Goal: Find specific page/section: Find specific page/section

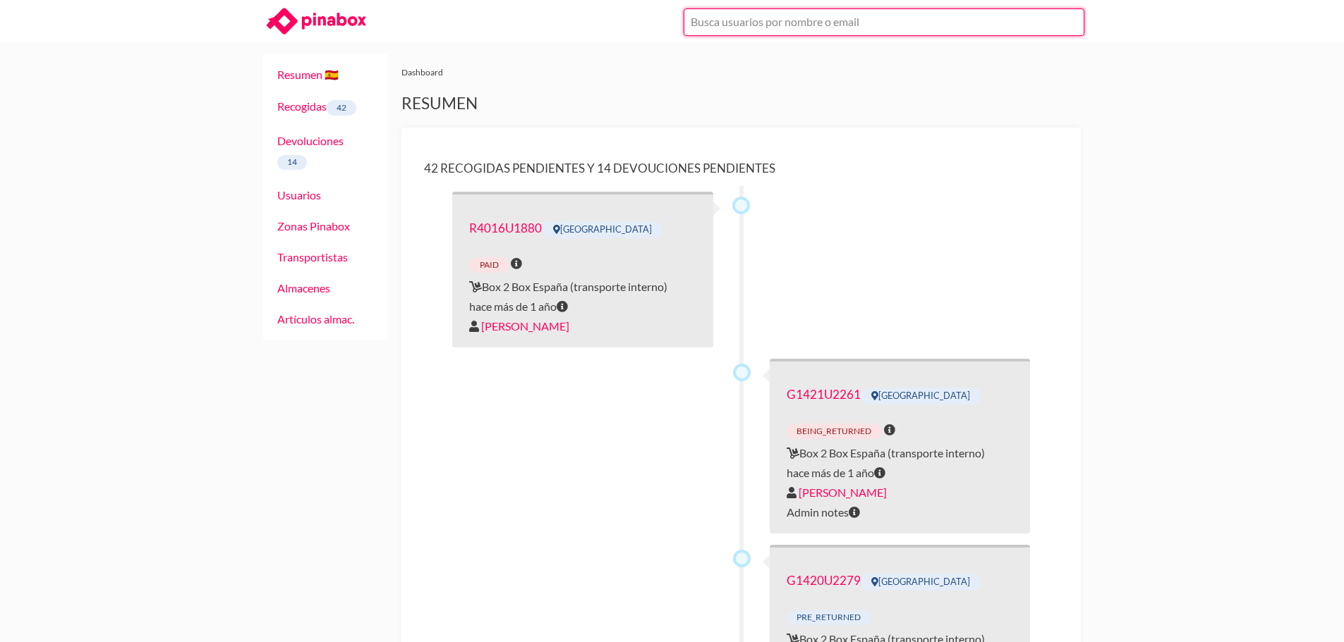
drag, startPoint x: 896, startPoint y: 34, endPoint x: 888, endPoint y: 30, distance: 8.5
click at [894, 32] on input "text" at bounding box center [883, 22] width 401 height 28
click at [721, 28] on input "juan" at bounding box center [883, 22] width 401 height 28
type input "Sol - solpaniso@gmail.com"
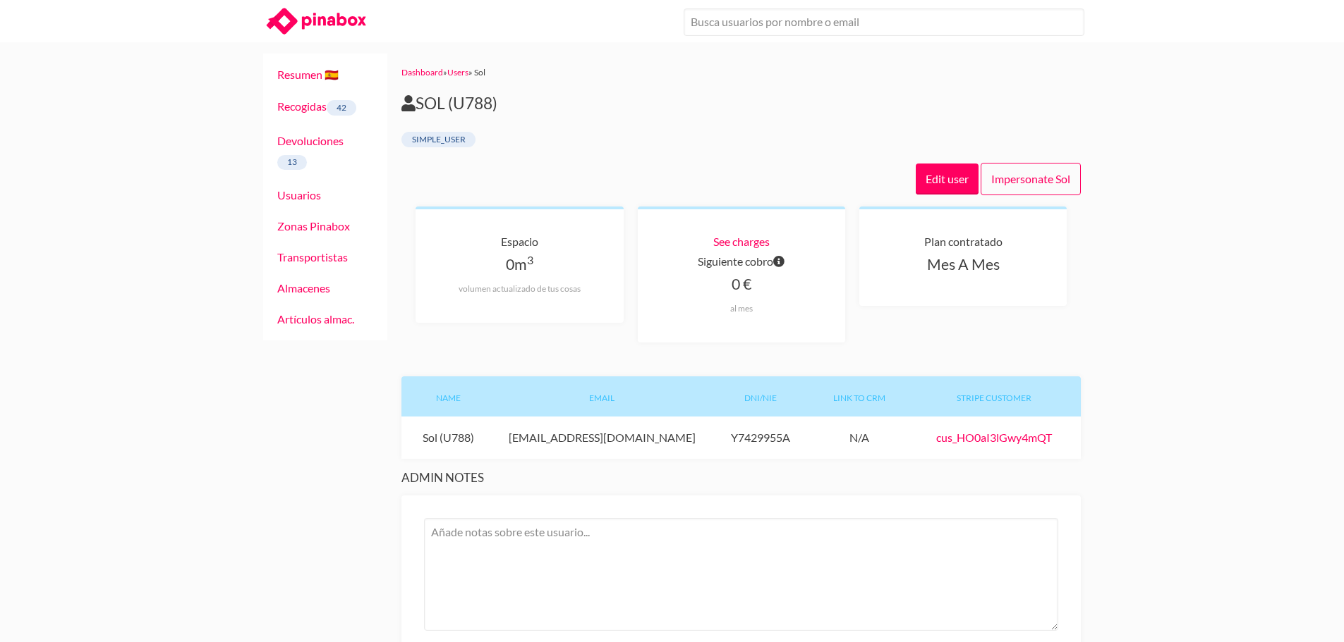
click at [758, 8] on input "text" at bounding box center [883, 22] width 401 height 28
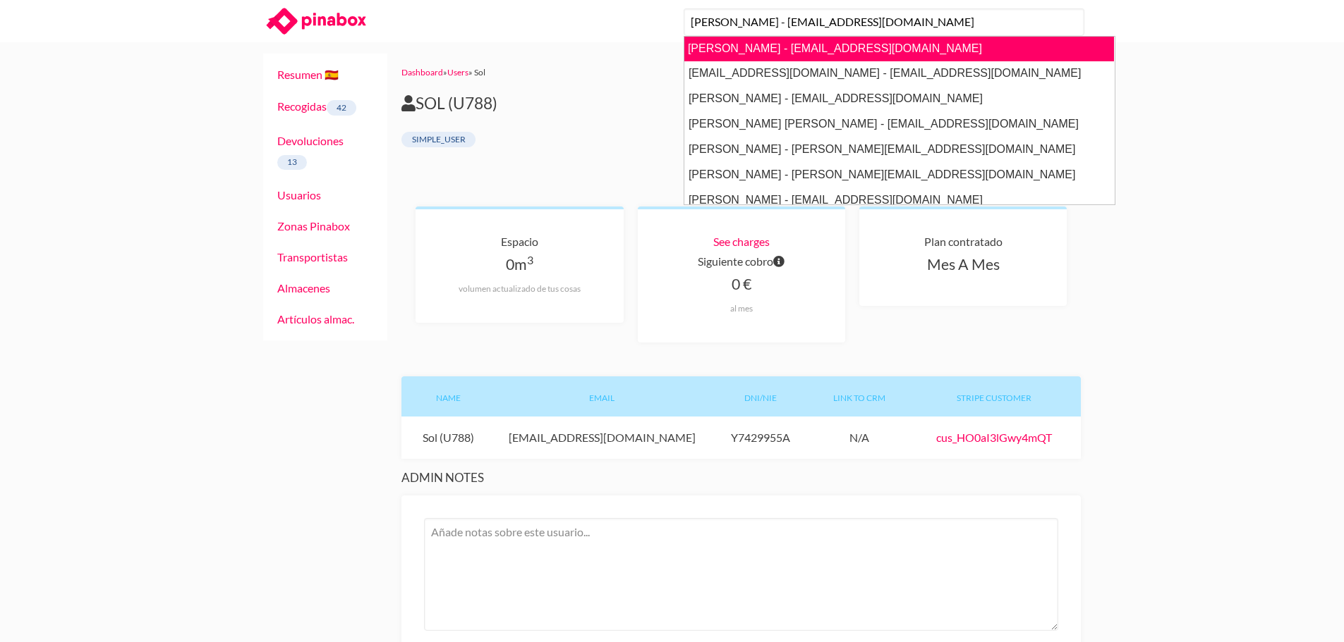
type input "[PERSON_NAME] - [EMAIL_ADDRESS][DOMAIN_NAME]"
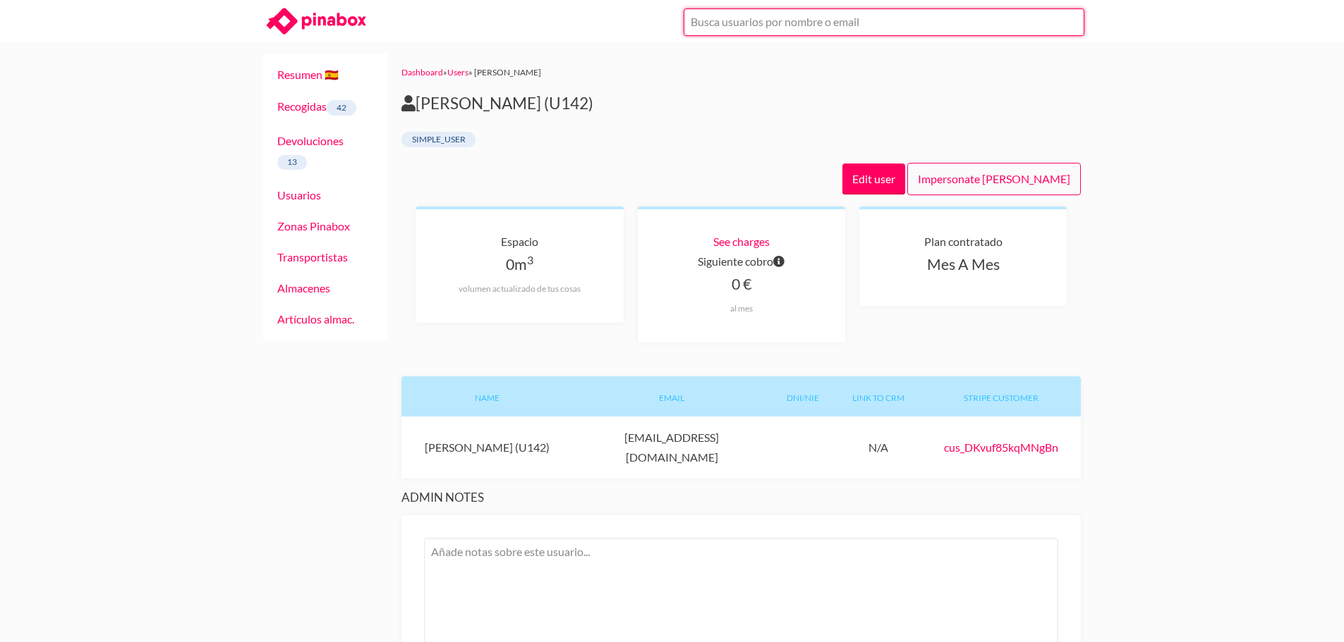
click at [791, 25] on input "text" at bounding box center [883, 22] width 401 height 28
type input "U1293"
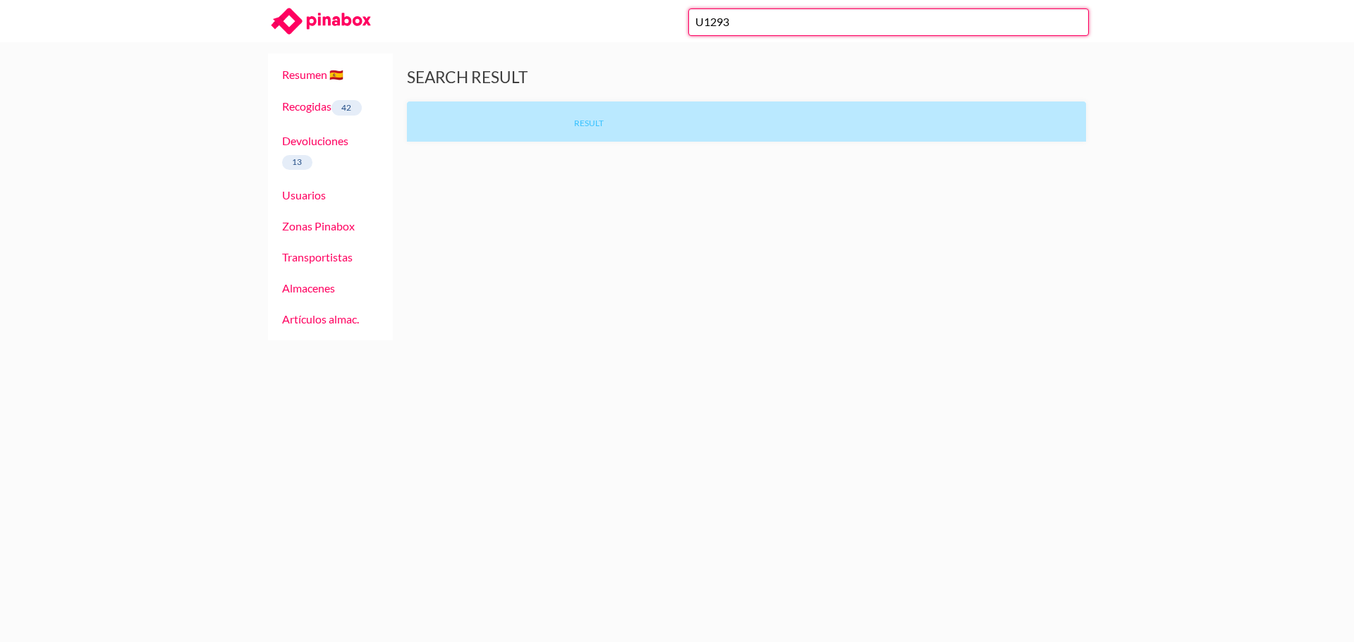
click at [717, 30] on input "U1293" at bounding box center [888, 22] width 401 height 28
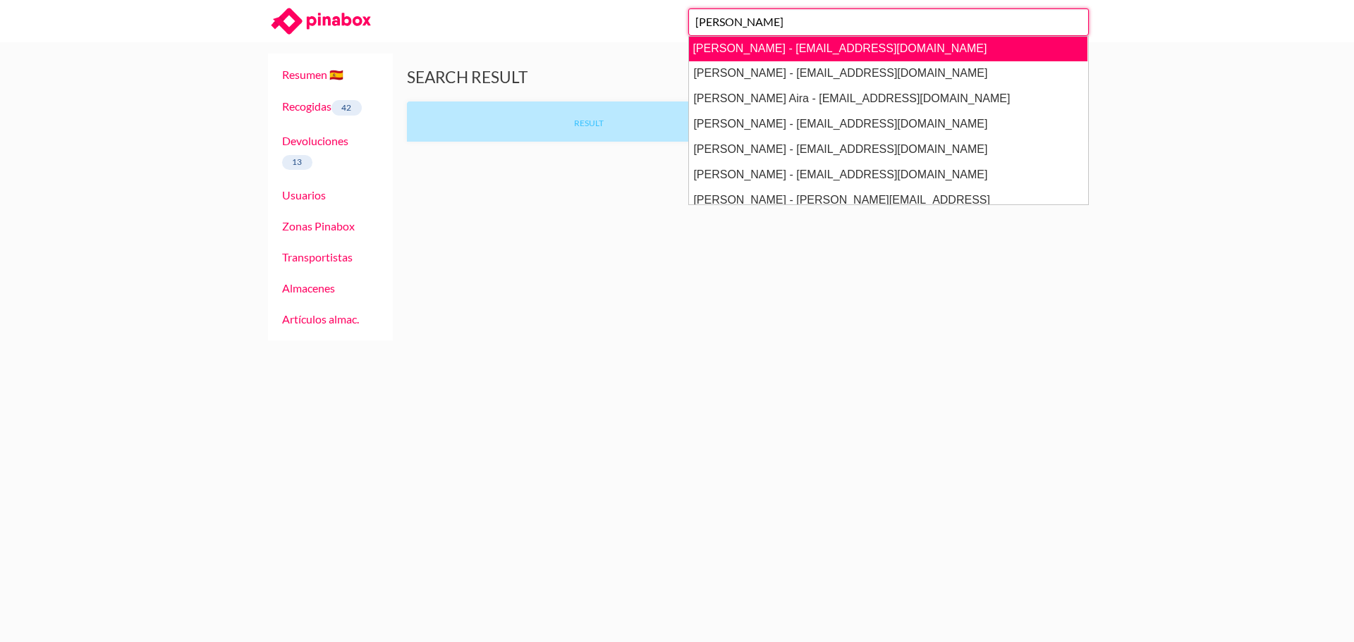
click at [775, 52] on link "[PERSON_NAME] - [EMAIL_ADDRESS][DOMAIN_NAME]" at bounding box center [887, 48] width 399 height 25
type input "[PERSON_NAME] - [EMAIL_ADDRESS][DOMAIN_NAME]"
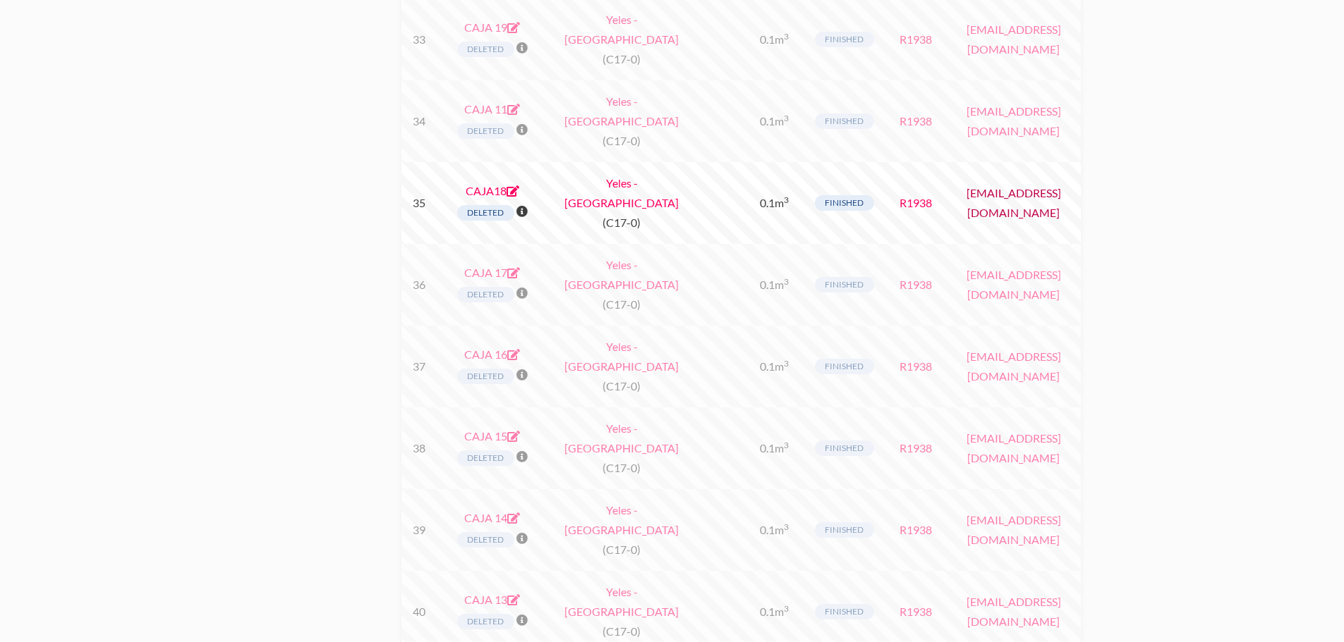
scroll to position [3738, 0]
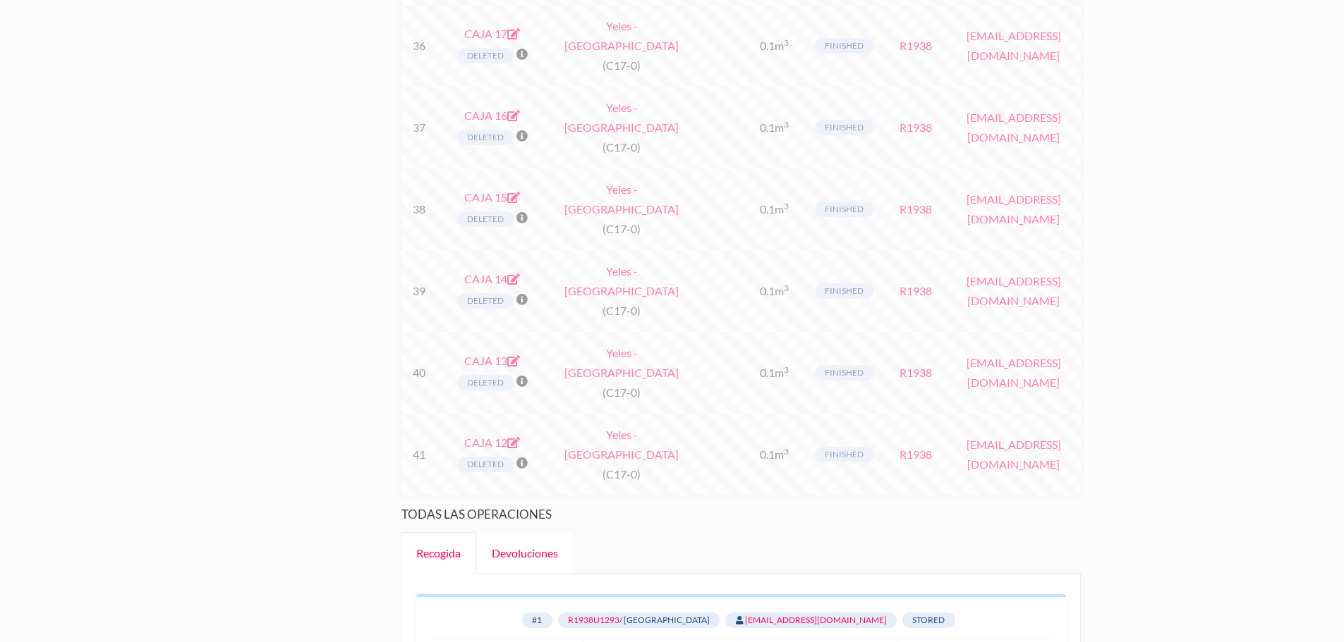
scroll to position [3879, 0]
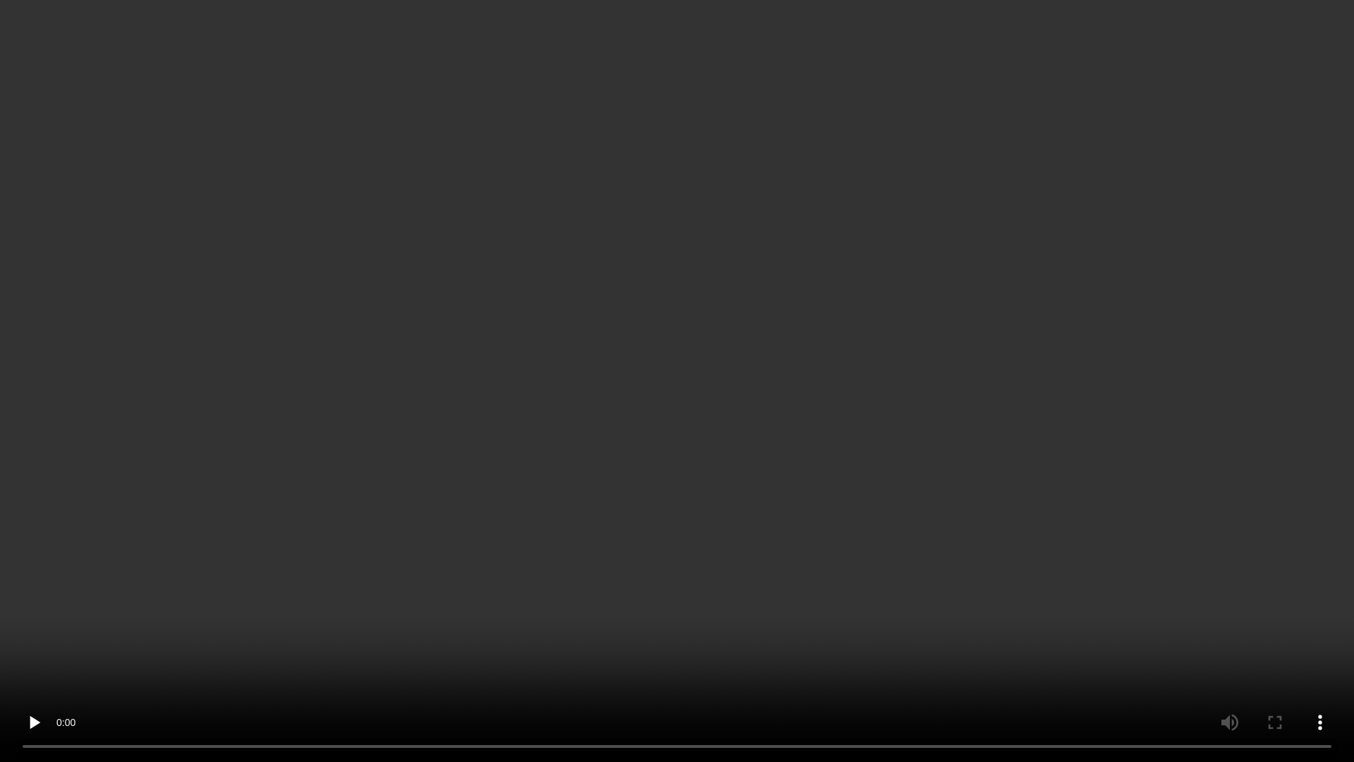
click at [1133, 394] on video at bounding box center [677, 381] width 1354 height 762
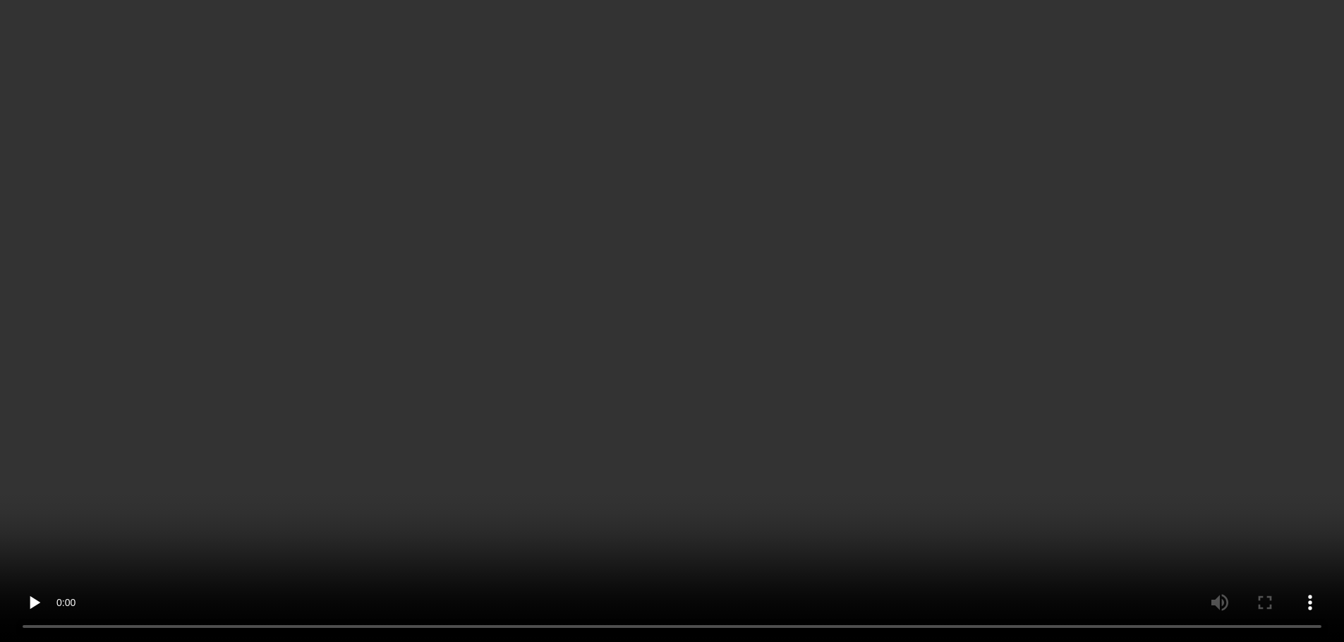
scroll to position [0, 0]
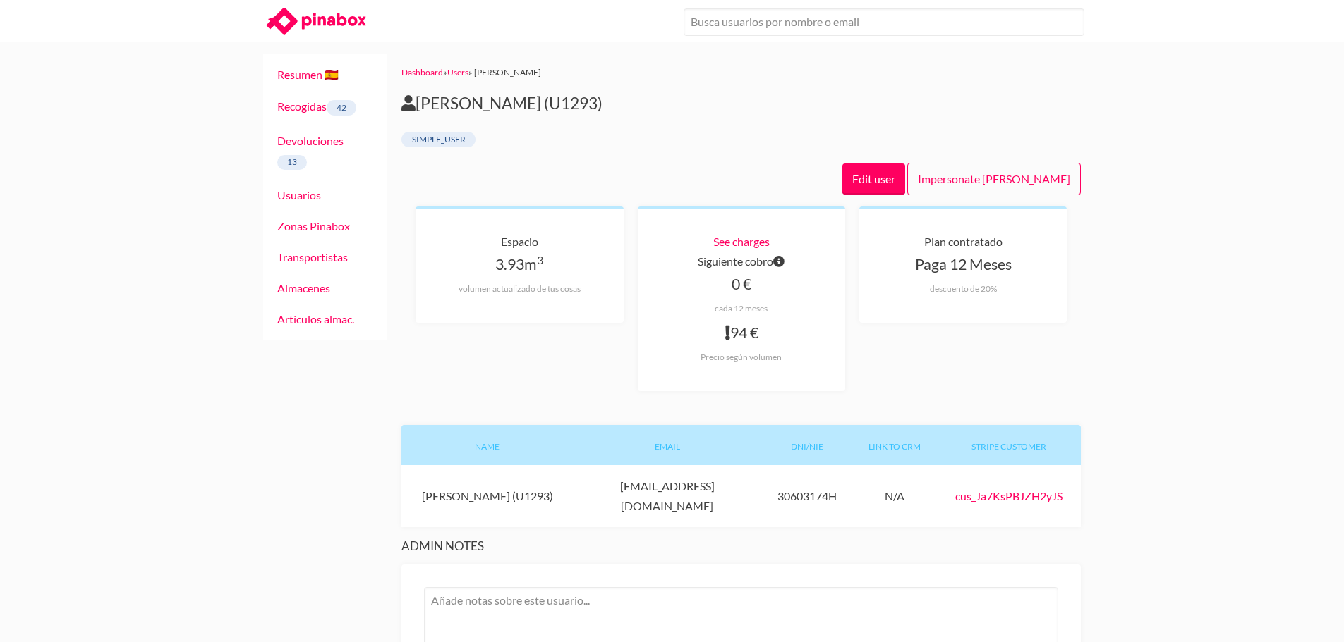
click at [586, 101] on h2 "JUAN JOSE SOLIS (U1293)" at bounding box center [740, 104] width 679 height 20
drag, startPoint x: 586, startPoint y: 101, endPoint x: 597, endPoint y: 106, distance: 12.3
click at [595, 106] on h2 "JUAN JOSE SOLIS (U1293)" at bounding box center [740, 104] width 679 height 20
copy h2 "U1293"
click at [723, 25] on input "text" at bounding box center [883, 22] width 401 height 28
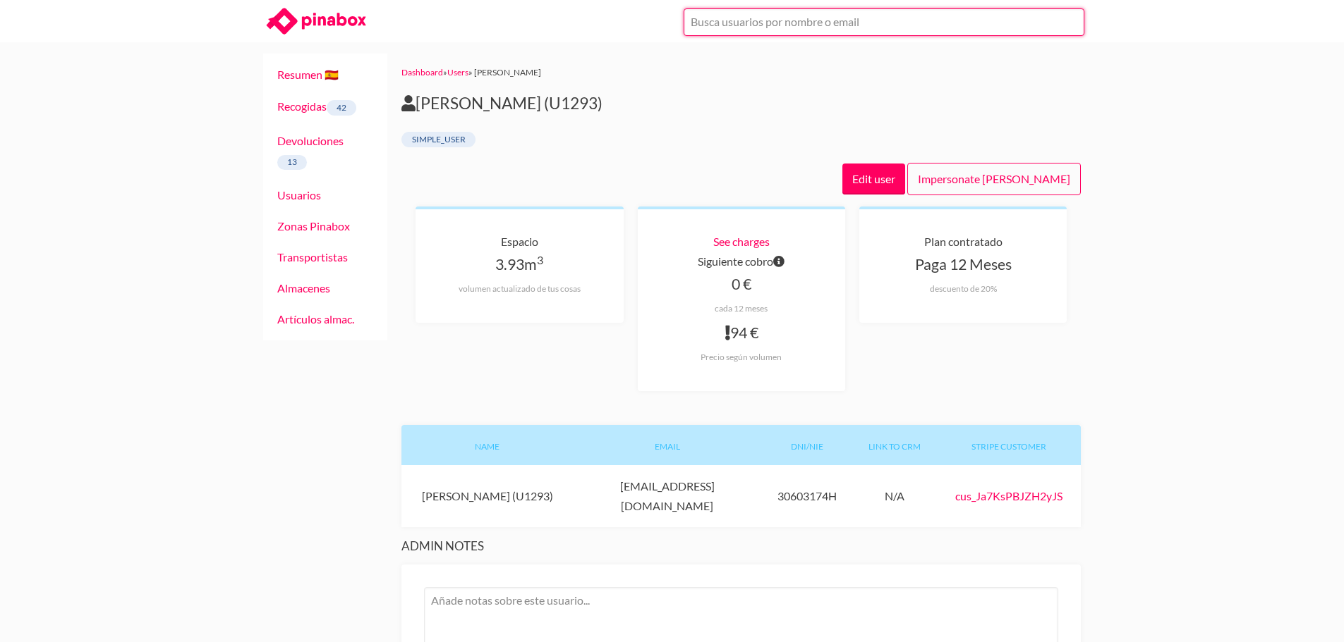
paste input "[EMAIL_ADDRESS][DOMAIN_NAME]"
type input "[EMAIL_ADDRESS][DOMAIN_NAME]"
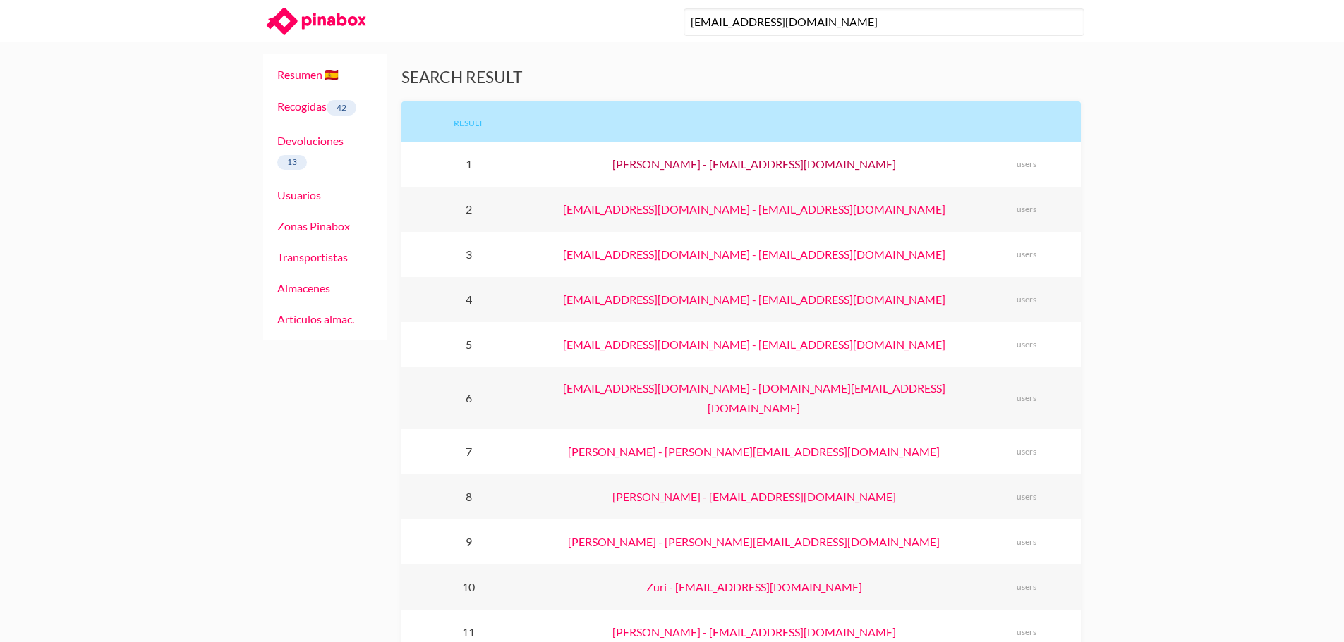
click at [743, 162] on link "Guadalupe Parra - gparras59@gmail.com" at bounding box center [754, 163] width 284 height 13
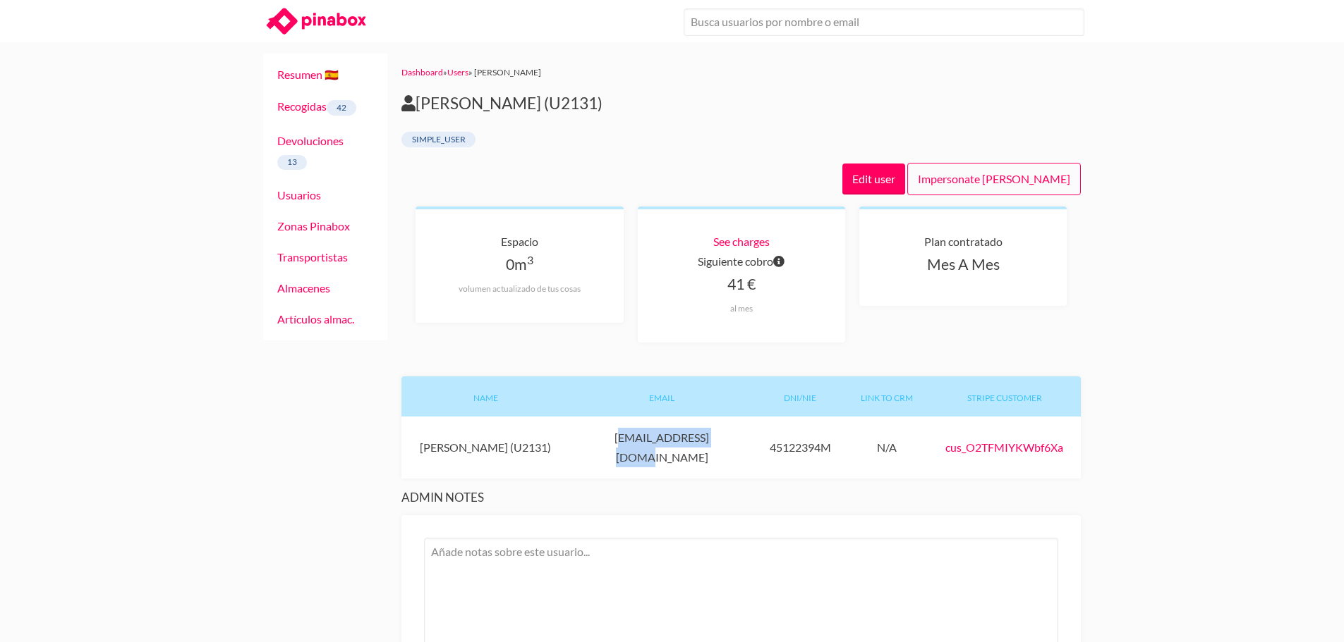
drag, startPoint x: 721, startPoint y: 443, endPoint x: 593, endPoint y: 443, distance: 127.7
click at [593, 443] on div "Email [EMAIL_ADDRESS][DOMAIN_NAME]" at bounding box center [661, 448] width 185 height 62
